Goal: Task Accomplishment & Management: Manage account settings

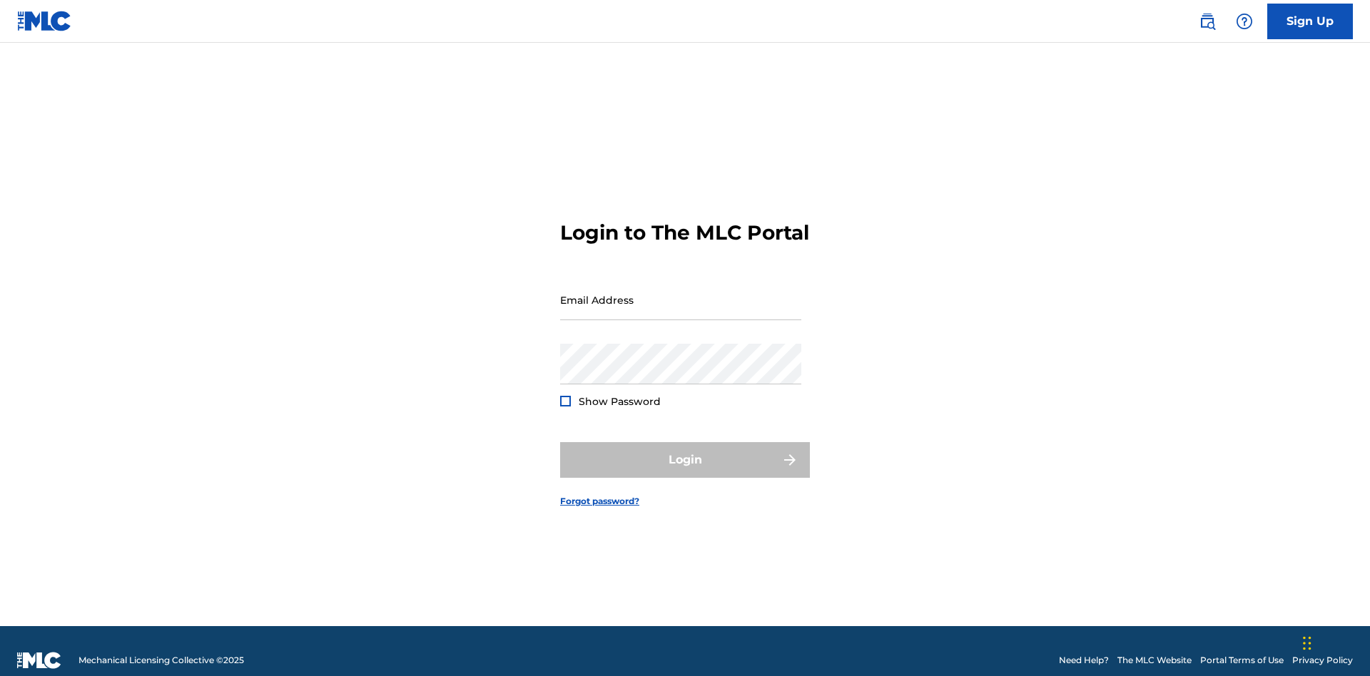
scroll to position [19, 0]
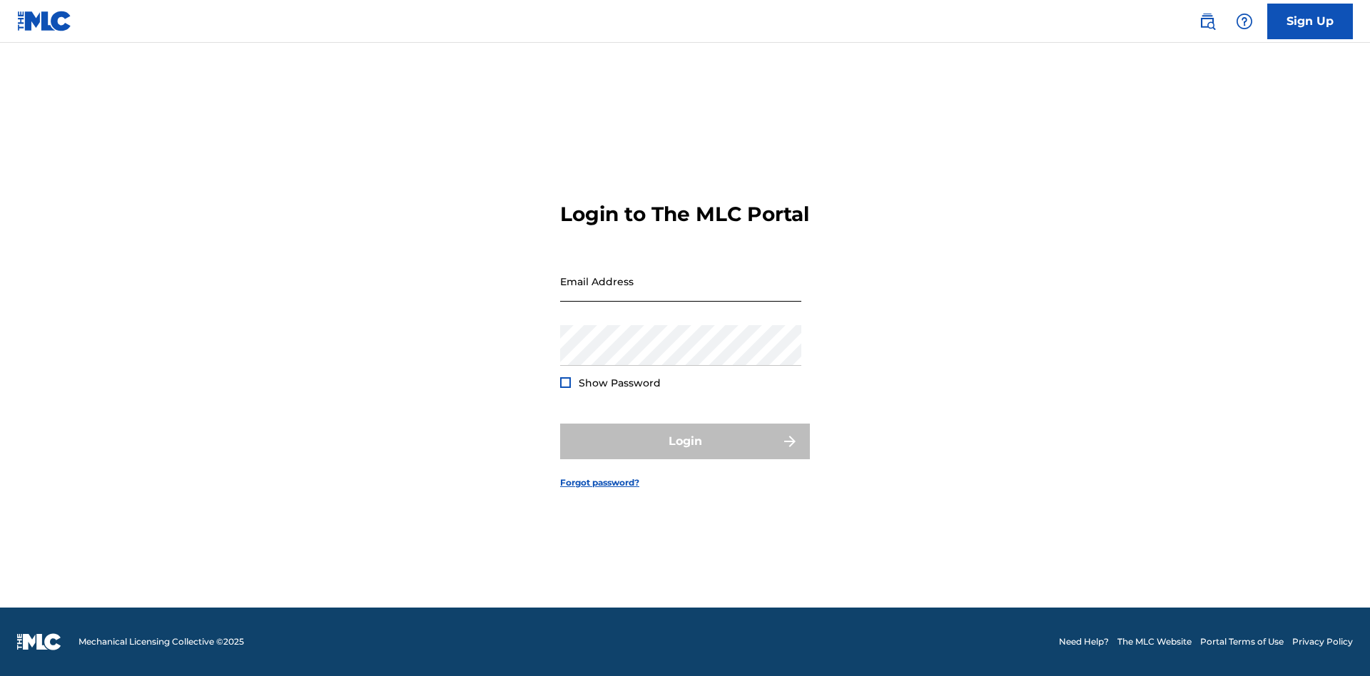
click at [681, 293] on input "Email Address" at bounding box center [680, 281] width 241 height 41
type input "a564c57b-42bd-4ee8-bedb-97e8c6a04ce2@mailslurp.net"
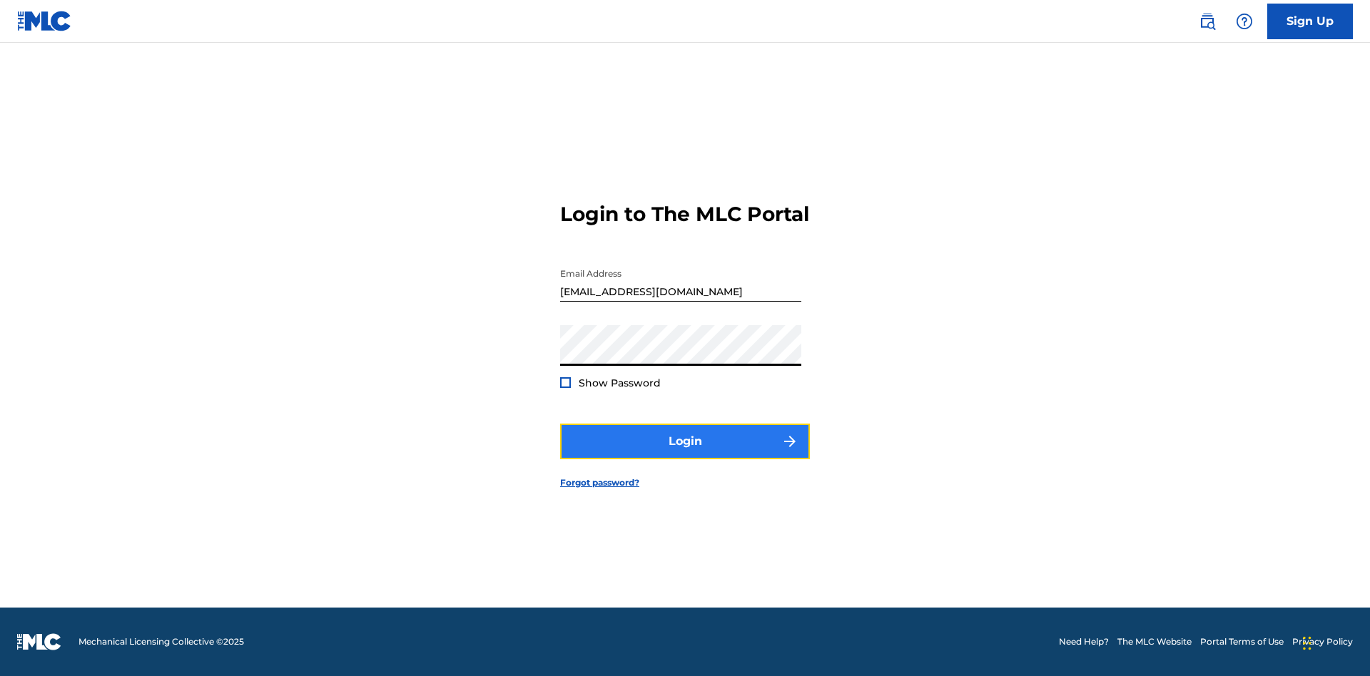
click at [685, 454] on button "Login" at bounding box center [685, 442] width 250 height 36
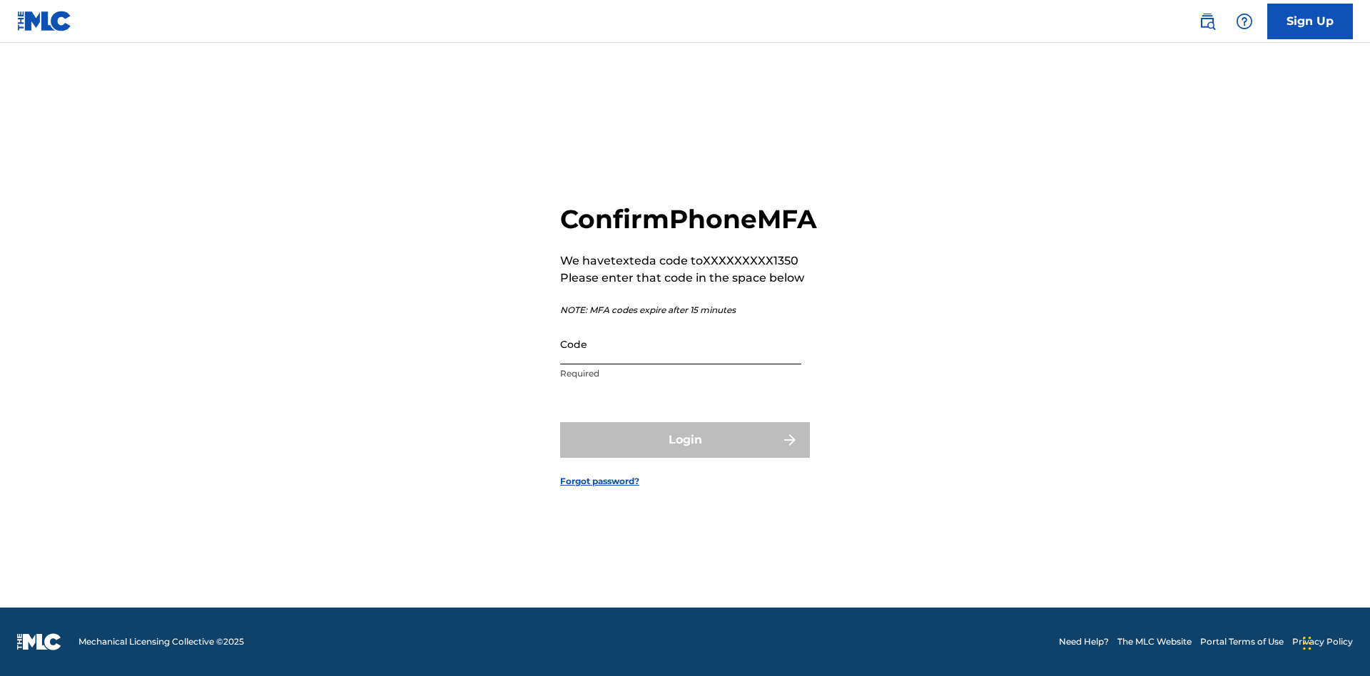
click at [681, 360] on input "Code" at bounding box center [680, 344] width 241 height 41
type input "809800"
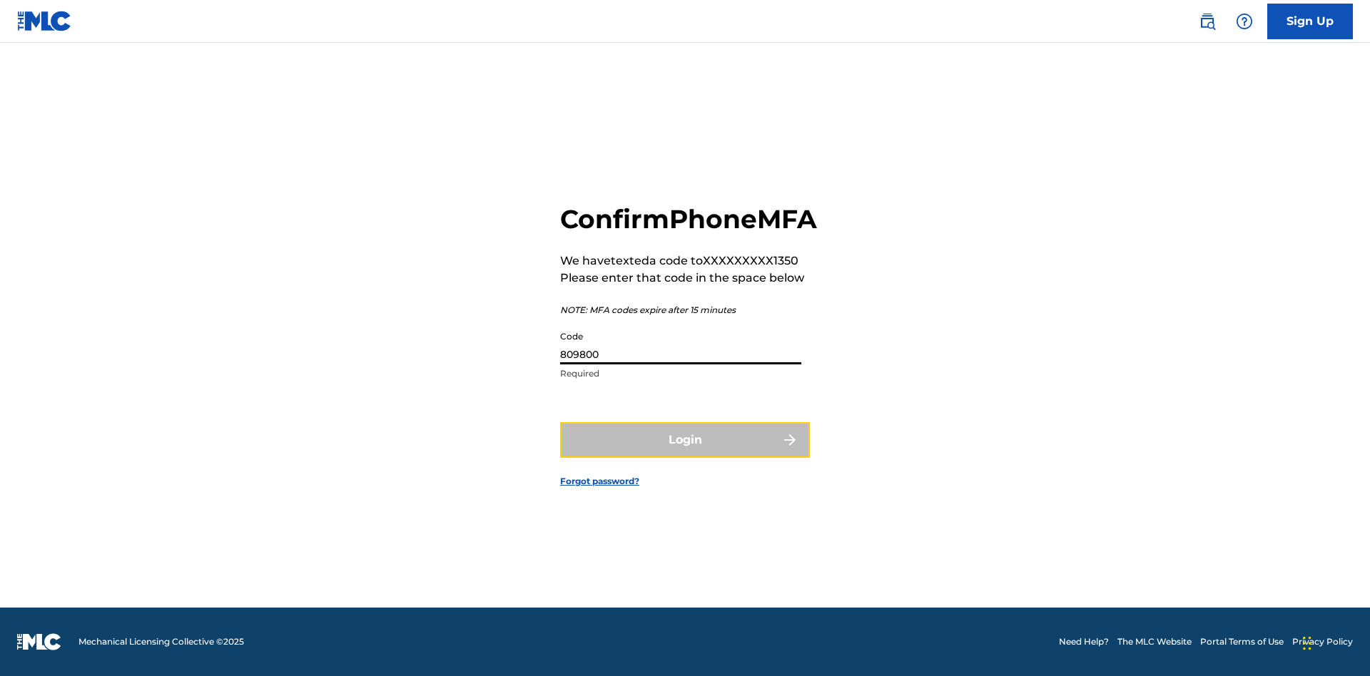
click at [685, 456] on button "Login" at bounding box center [685, 440] width 250 height 36
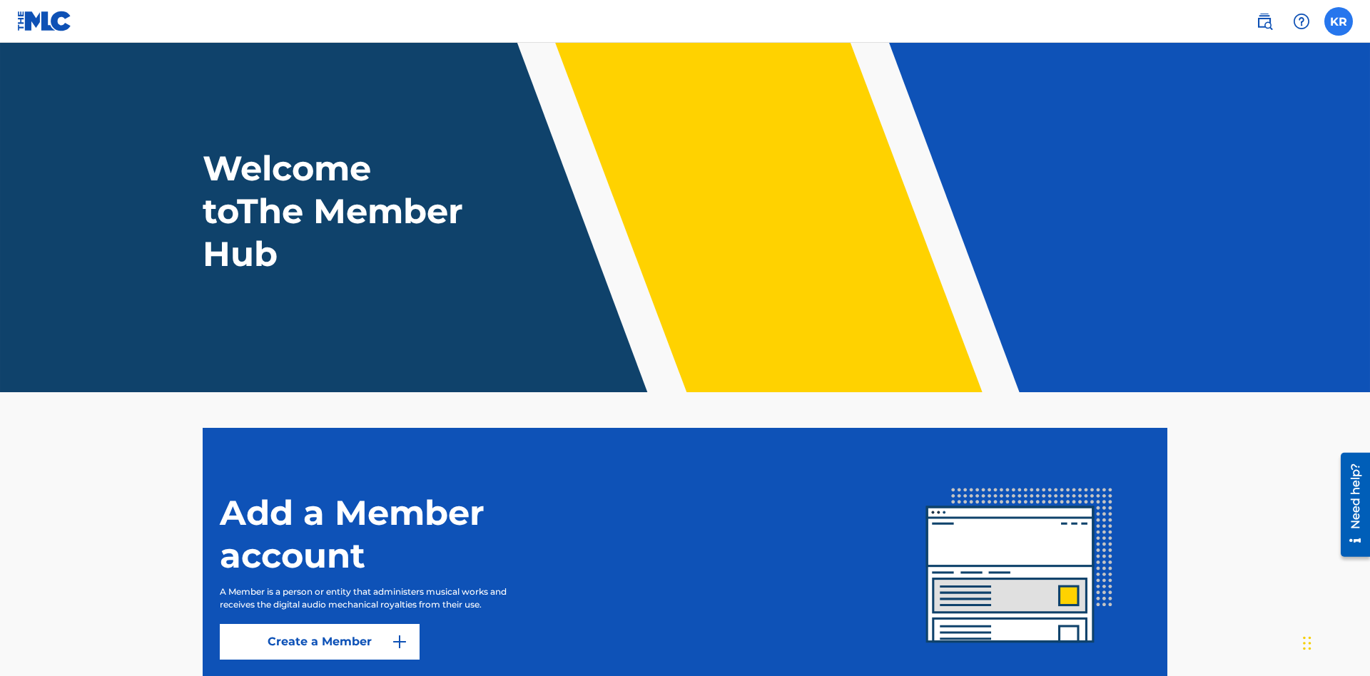
click at [1339, 21] on label at bounding box center [1338, 21] width 29 height 29
click at [1339, 21] on input "KR Krystal Ribble a564c57b-42bd-4ee8-bedb-97e8c6a04ce2@mailslurp.net Notificati…" at bounding box center [1339, 21] width 0 height 0
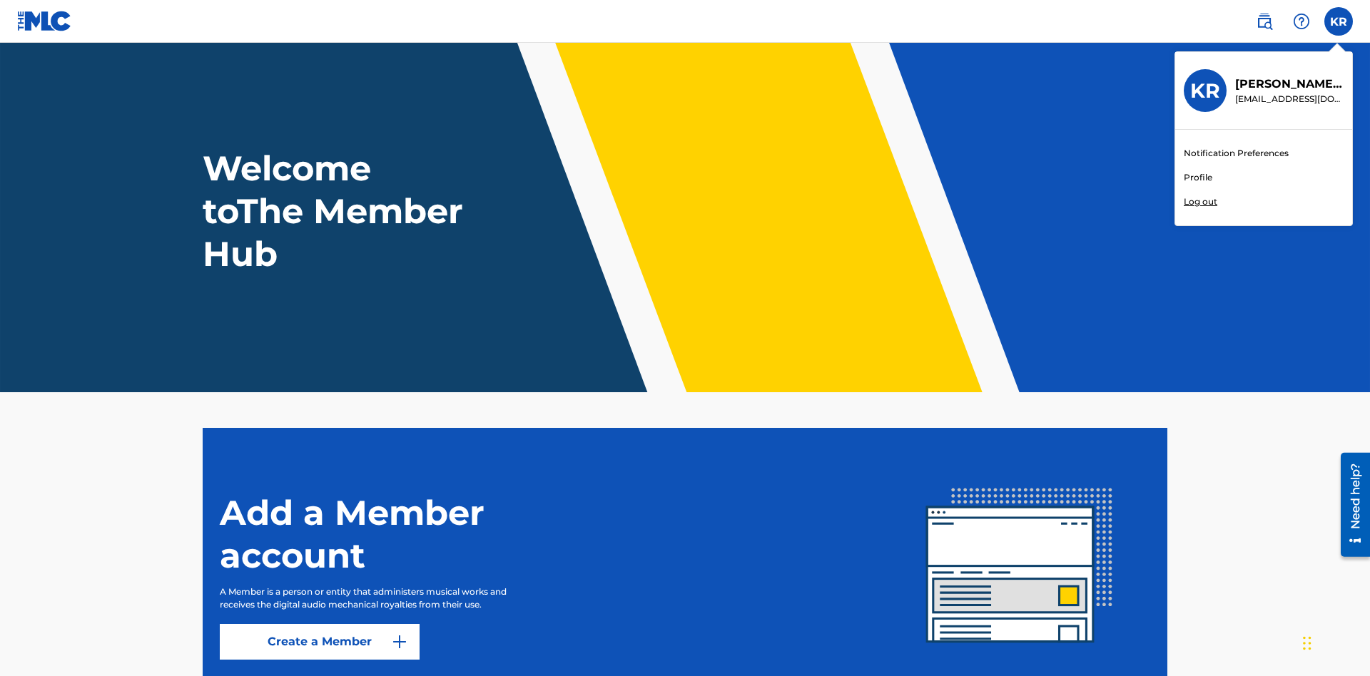
click at [1197, 178] on link "Profile" at bounding box center [1198, 177] width 29 height 13
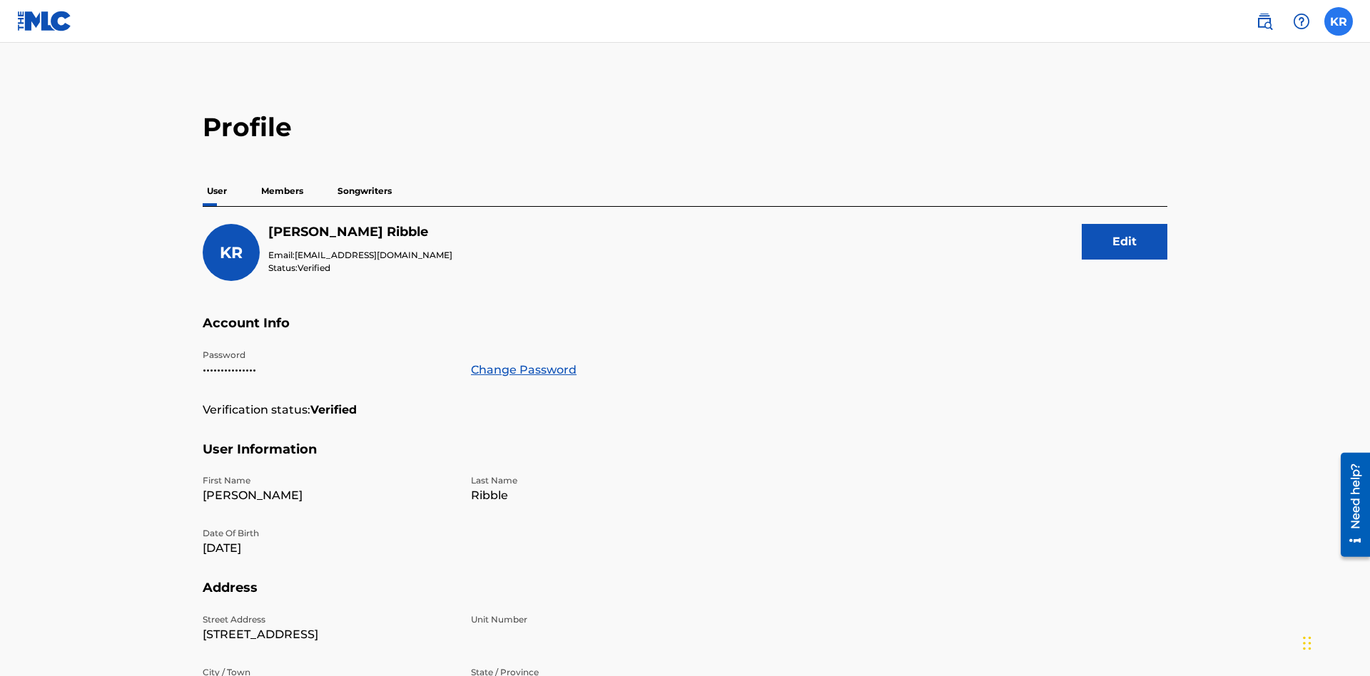
scroll to position [26, 0]
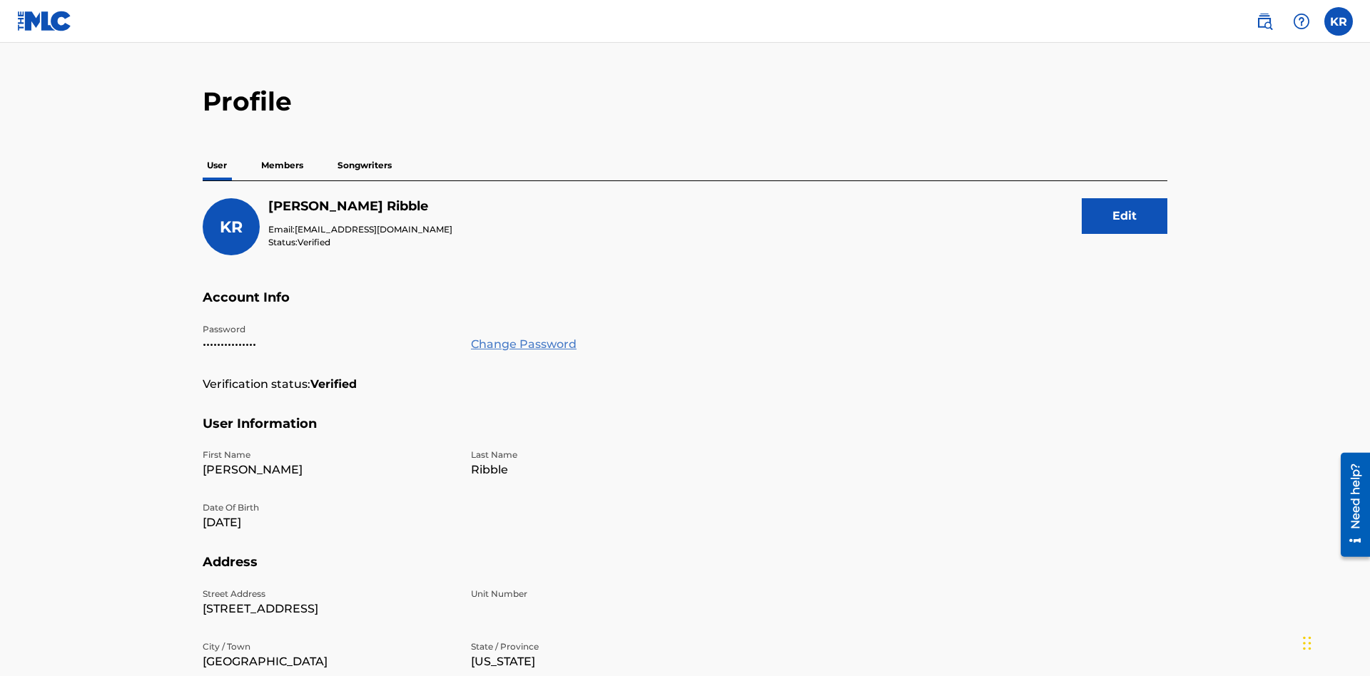
click at [523, 336] on link "Change Password" at bounding box center [524, 344] width 106 height 17
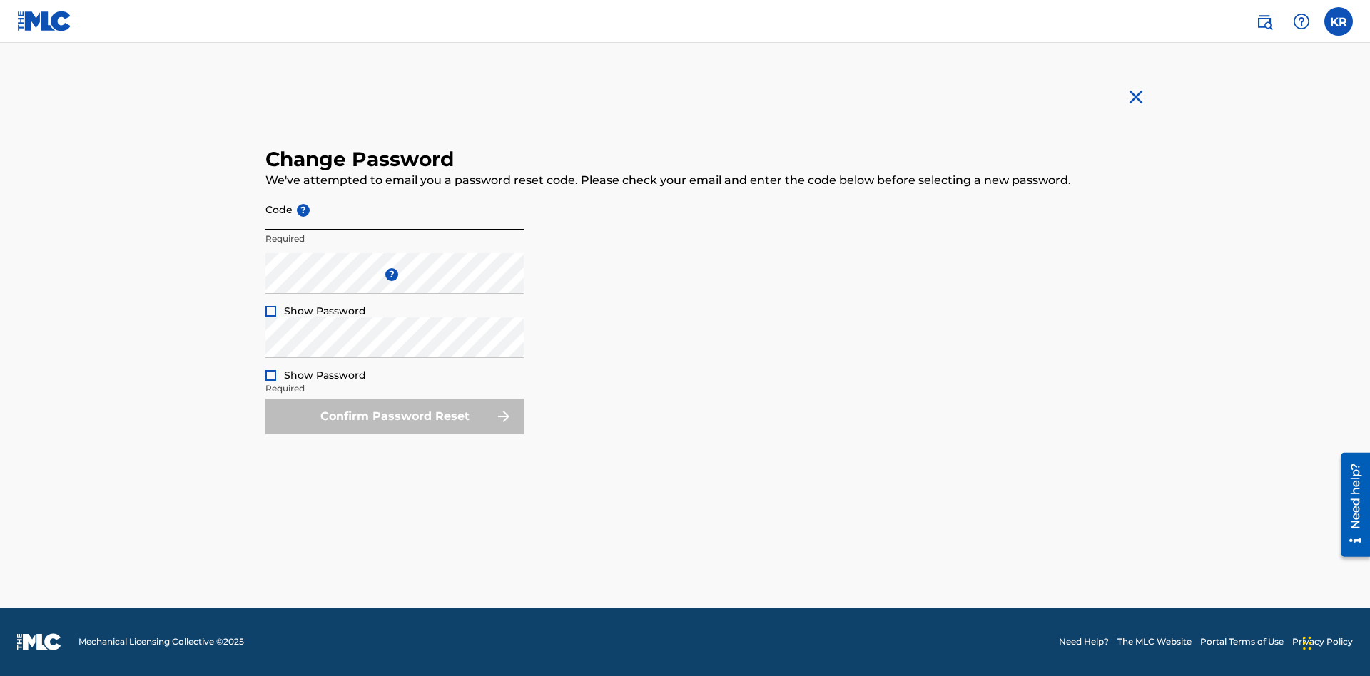
click at [395, 209] on input "Code ?" at bounding box center [394, 209] width 258 height 41
type input "e717b5676a1ea52ea0fd476ddb8c57ee"
